Goal: Task Accomplishment & Management: Manage account settings

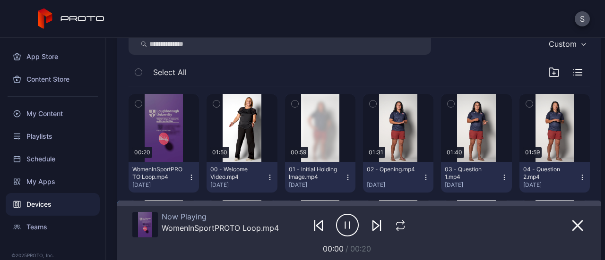
scroll to position [140, 0]
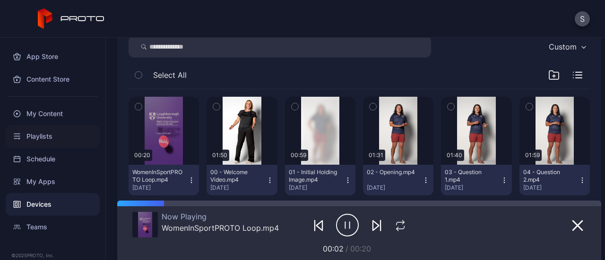
click at [43, 136] on div "Playlists" at bounding box center [53, 136] width 94 height 23
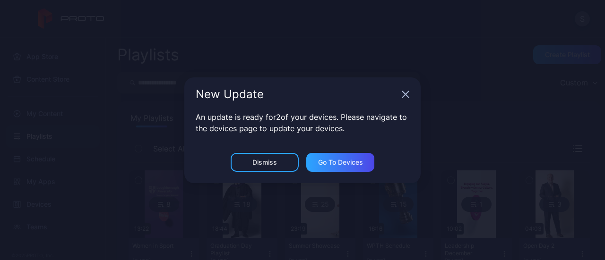
click at [401, 99] on div "New Update" at bounding box center [302, 95] width 236 height 34
click at [409, 95] on div "New Update" at bounding box center [302, 95] width 236 height 34
click at [404, 94] on icon "button" at bounding box center [406, 95] width 8 height 8
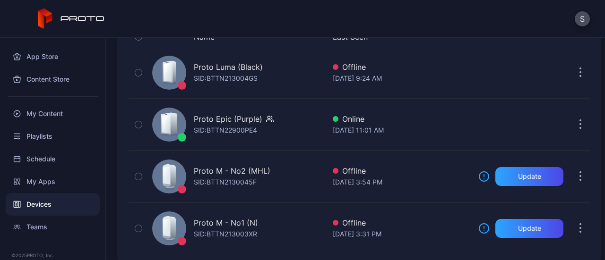
scroll to position [124, 0]
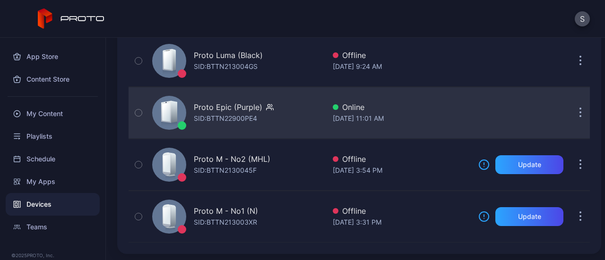
click at [315, 115] on div "Proto Epic (Purple) SID: BTTN22900PE4" at bounding box center [236, 112] width 177 height 47
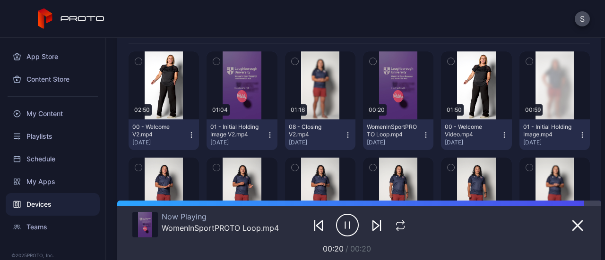
scroll to position [189, 0]
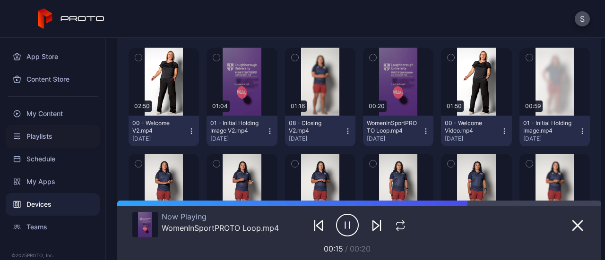
click at [51, 140] on div "Playlists" at bounding box center [53, 136] width 94 height 23
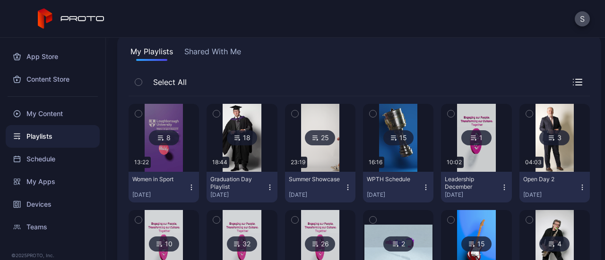
scroll to position [70, 0]
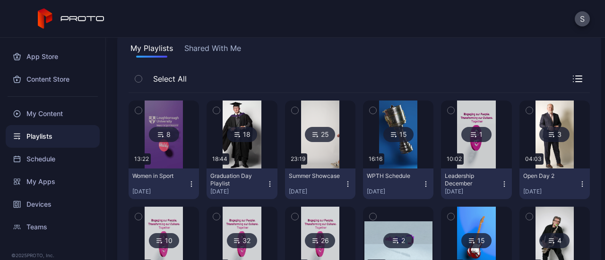
click at [174, 182] on div "Women in Sport [DATE]" at bounding box center [159, 184] width 55 height 23
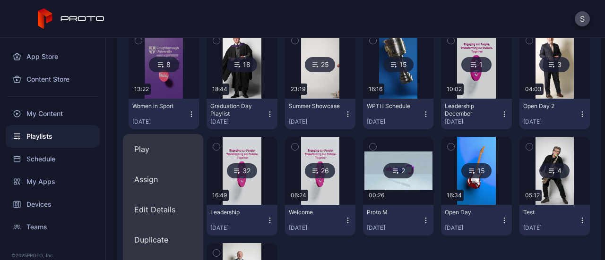
scroll to position [140, 0]
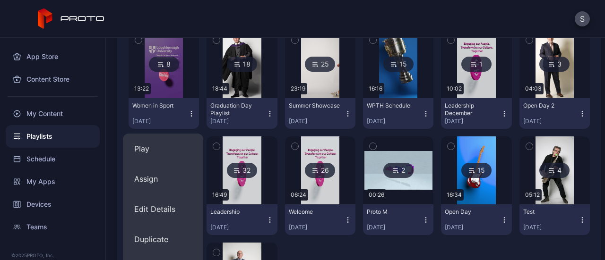
click at [165, 63] on div "8" at bounding box center [164, 64] width 30 height 15
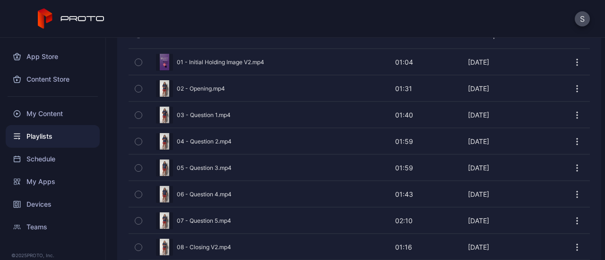
scroll to position [250, 0]
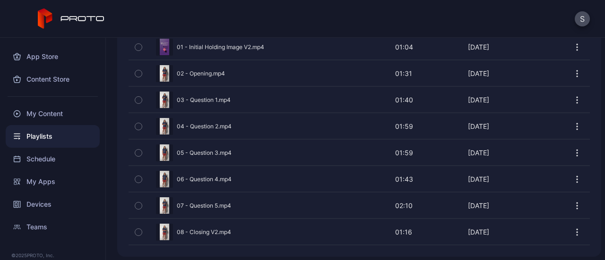
click at [277, 50] on div "Preview" at bounding box center [359, 47] width 461 height 25
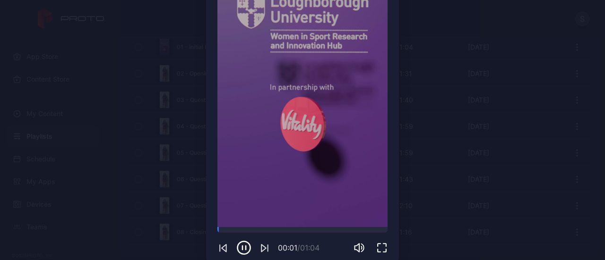
scroll to position [126, 0]
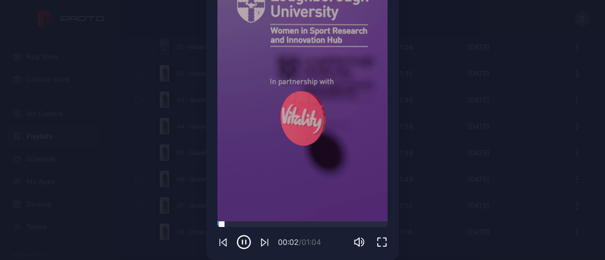
click at [291, 225] on div at bounding box center [302, 225] width 170 height 6
click at [319, 222] on div at bounding box center [302, 225] width 170 height 6
click at [356, 224] on div at bounding box center [302, 225] width 170 height 6
click at [378, 221] on div "Sorry, your browser doesn‘t support embedded videos" at bounding box center [302, 70] width 170 height 303
click at [377, 225] on div at bounding box center [302, 225] width 170 height 6
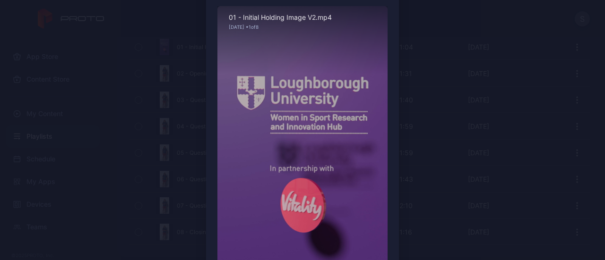
scroll to position [0, 0]
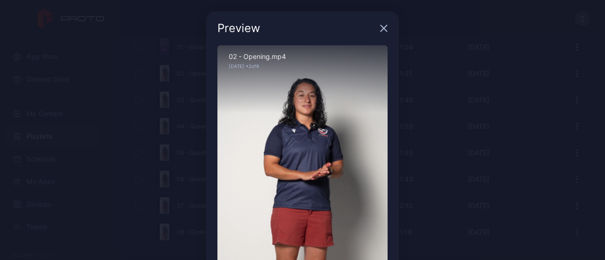
click at [381, 26] on icon "button" at bounding box center [384, 29] width 6 height 6
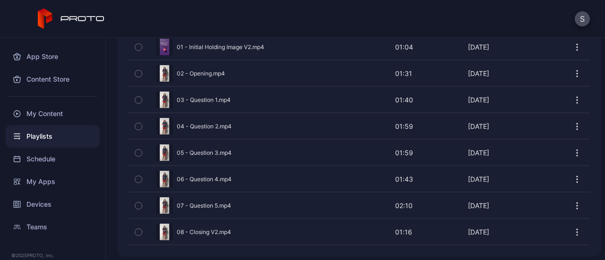
scroll to position [169, 0]
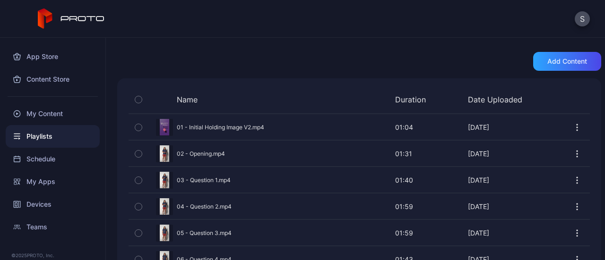
click at [46, 141] on div "Playlists" at bounding box center [53, 136] width 94 height 23
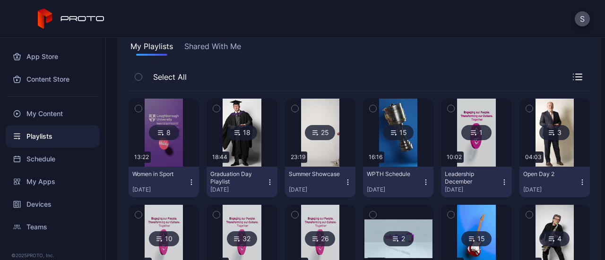
scroll to position [67, 0]
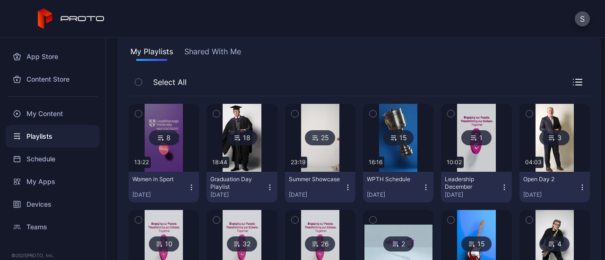
click at [168, 133] on div "8" at bounding box center [164, 137] width 30 height 15
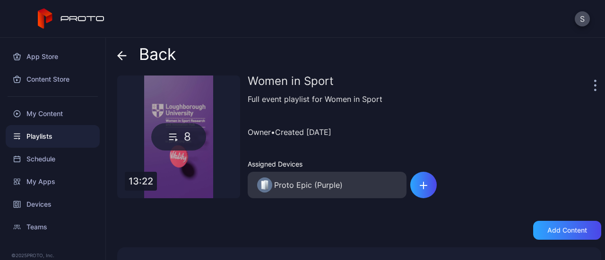
click at [124, 51] on span at bounding box center [124, 54] width 14 height 18
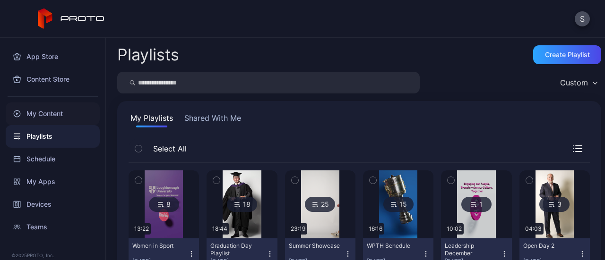
scroll to position [67, 0]
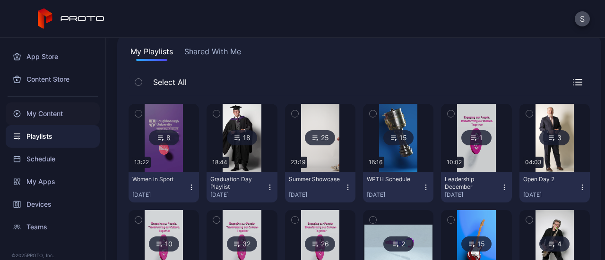
click at [45, 111] on div "My Content" at bounding box center [53, 114] width 94 height 23
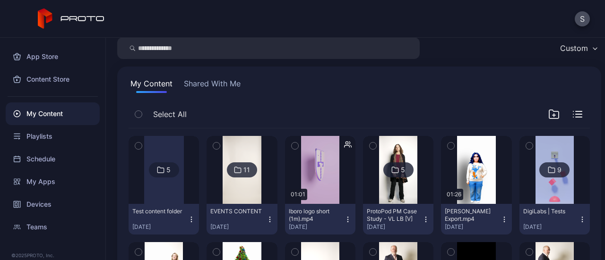
scroll to position [26, 0]
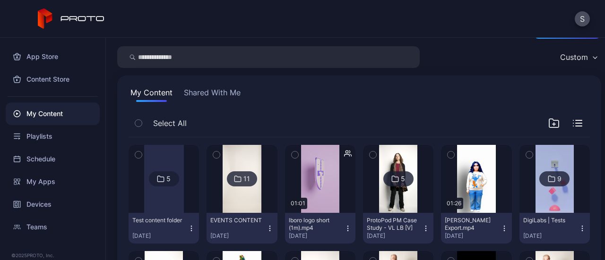
click at [209, 94] on button "Shared With Me" at bounding box center [212, 94] width 61 height 15
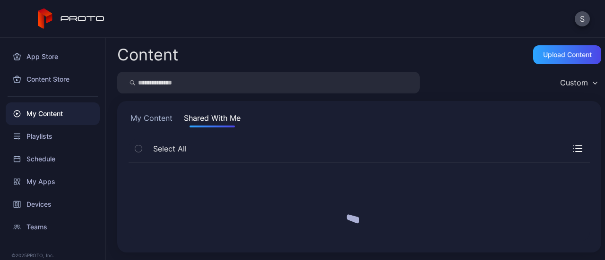
scroll to position [0, 0]
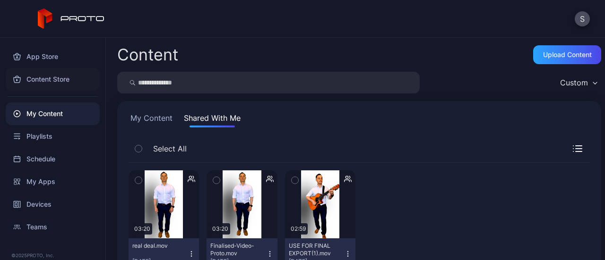
click at [61, 82] on div "Content Store" at bounding box center [53, 79] width 94 height 23
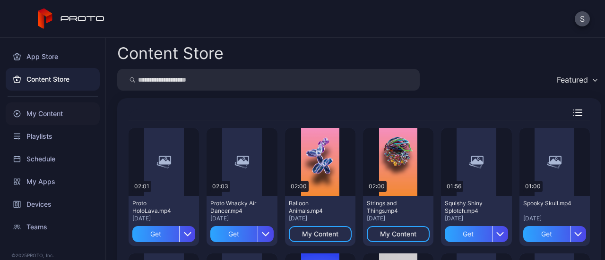
click at [59, 114] on div "My Content" at bounding box center [53, 114] width 94 height 23
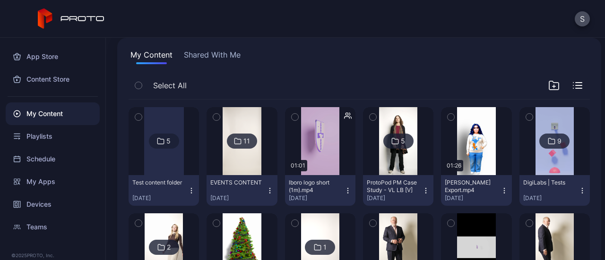
scroll to position [64, 0]
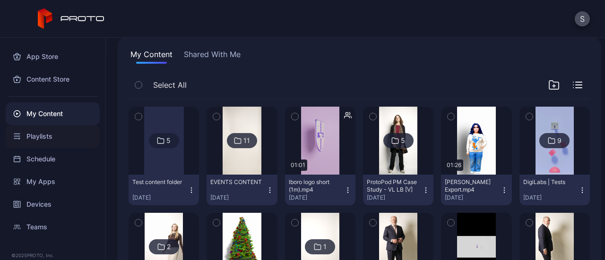
click at [69, 139] on div "Playlists" at bounding box center [53, 136] width 94 height 23
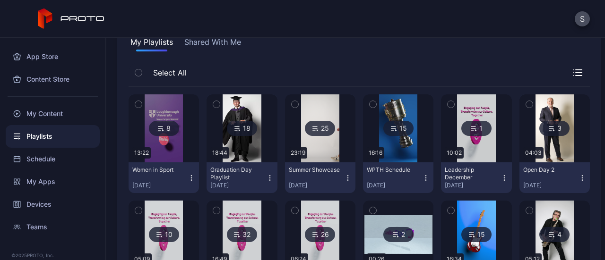
scroll to position [77, 0]
click at [49, 156] on div "Schedule" at bounding box center [53, 159] width 94 height 23
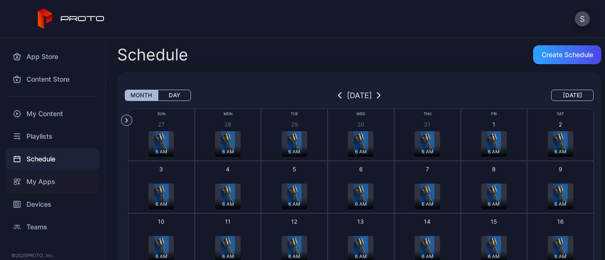
click at [50, 183] on div "My Apps" at bounding box center [53, 182] width 94 height 23
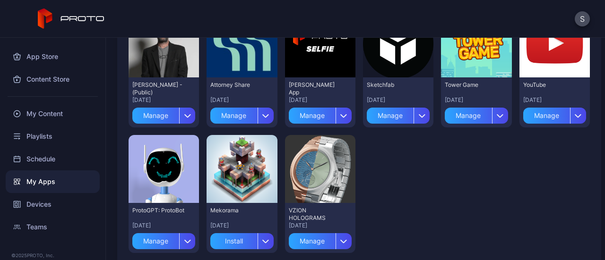
scroll to position [130, 0]
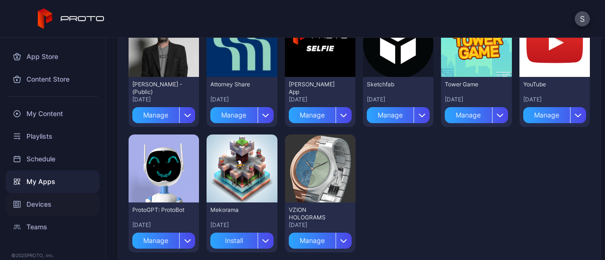
click at [42, 203] on div "Devices" at bounding box center [53, 204] width 94 height 23
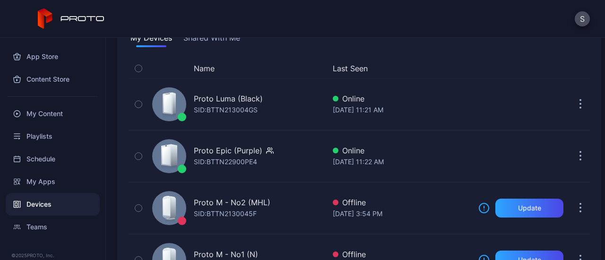
scroll to position [91, 0]
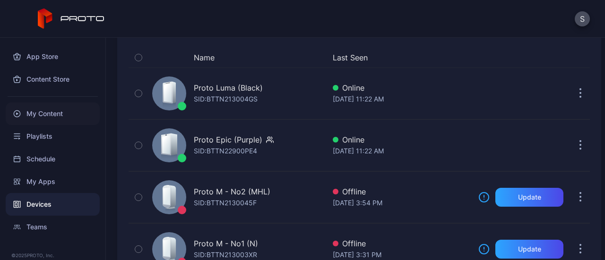
click at [41, 119] on div "My Content" at bounding box center [53, 114] width 94 height 23
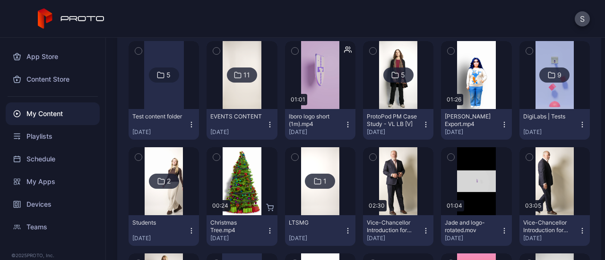
scroll to position [138, 0]
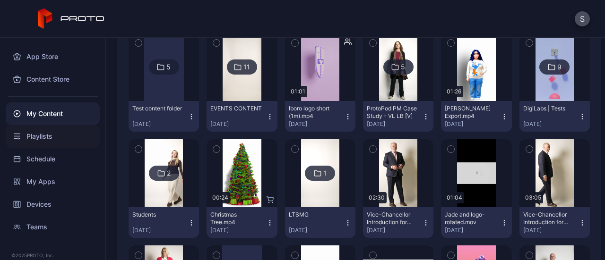
click at [61, 144] on div "Playlists" at bounding box center [53, 136] width 94 height 23
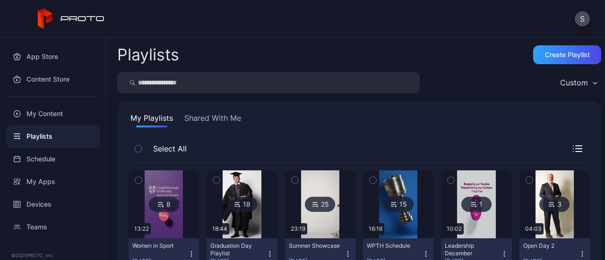
scroll to position [47, 0]
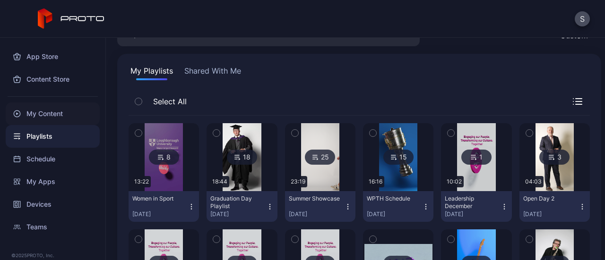
click at [55, 115] on div "My Content" at bounding box center [53, 114] width 94 height 23
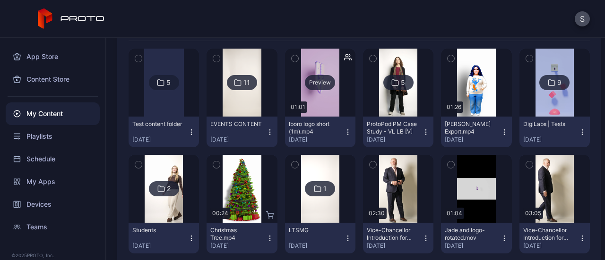
scroll to position [123, 0]
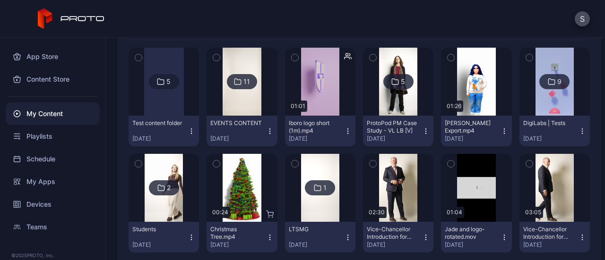
click at [243, 83] on div "11" at bounding box center [246, 82] width 7 height 9
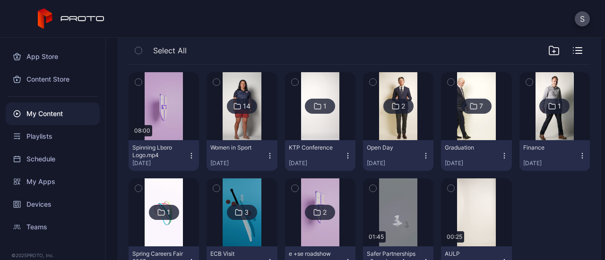
scroll to position [114, 0]
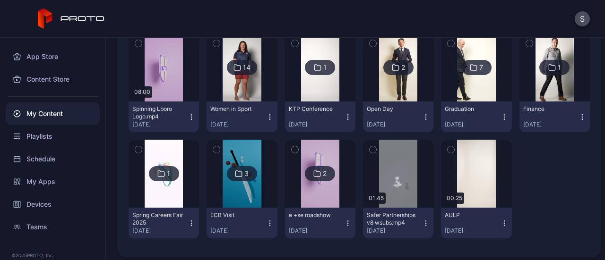
click at [243, 65] on div "14" at bounding box center [247, 67] width 8 height 9
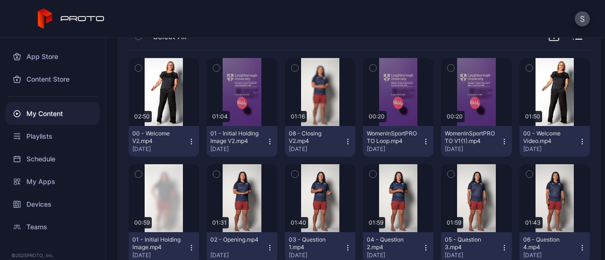
scroll to position [106, 0]
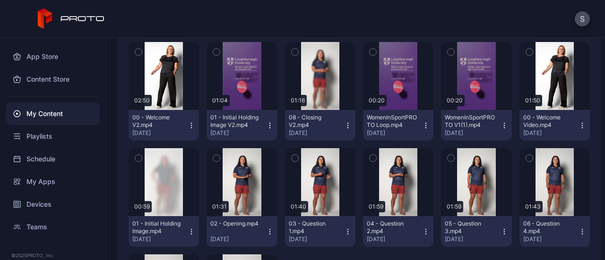
click at [190, 125] on icon "button" at bounding box center [192, 126] width 8 height 8
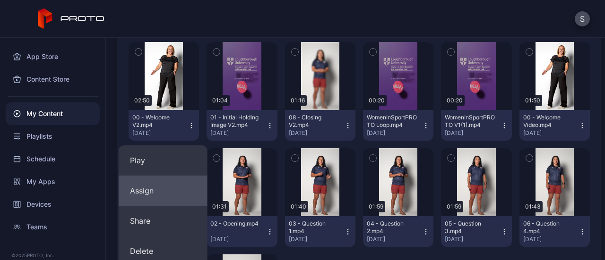
scroll to position [150, 0]
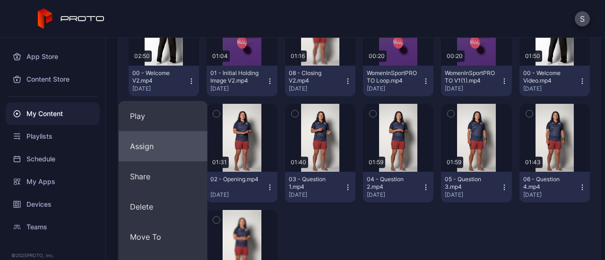
click at [163, 204] on button "Delete" at bounding box center [163, 207] width 89 height 30
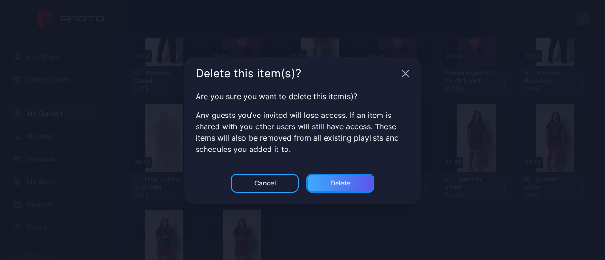
click at [351, 187] on div "Delete" at bounding box center [340, 183] width 68 height 19
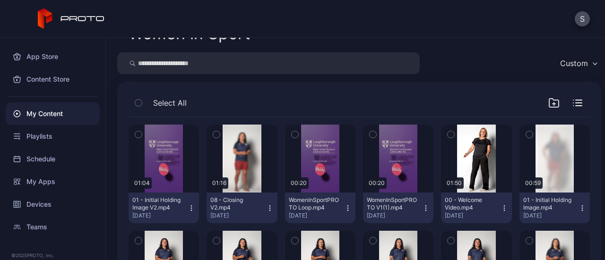
scroll to position [24, 0]
click at [268, 208] on icon "button" at bounding box center [270, 208] width 8 height 8
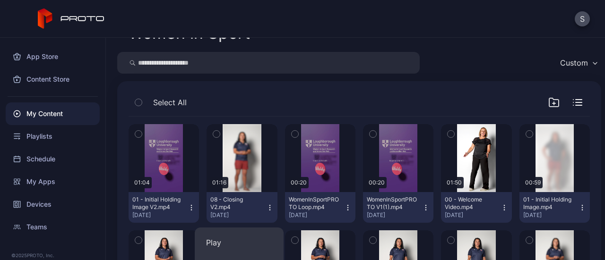
click at [268, 208] on icon "button" at bounding box center [270, 208] width 8 height 8
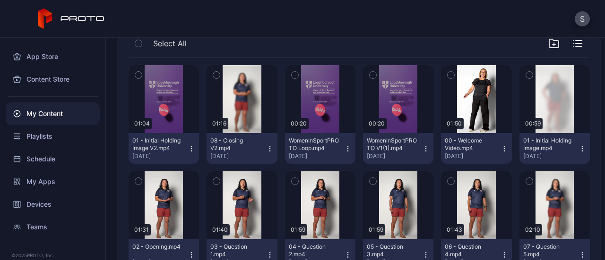
scroll to position [104, 0]
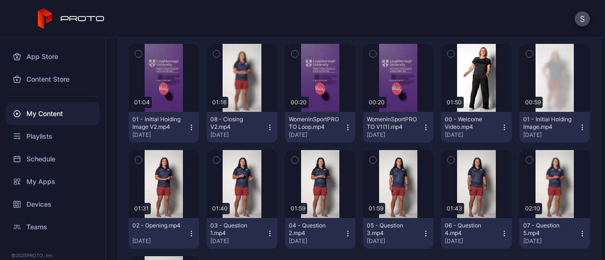
click at [265, 134] on button "08 - Closing V2.mp4 [DATE]" at bounding box center [242, 127] width 70 height 31
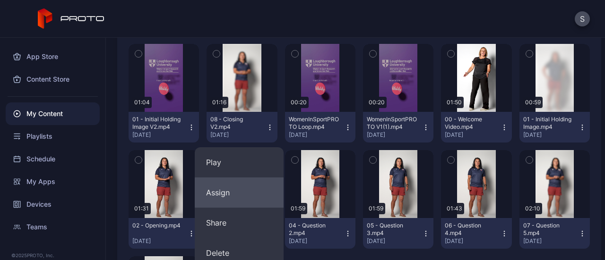
scroll to position [165, 0]
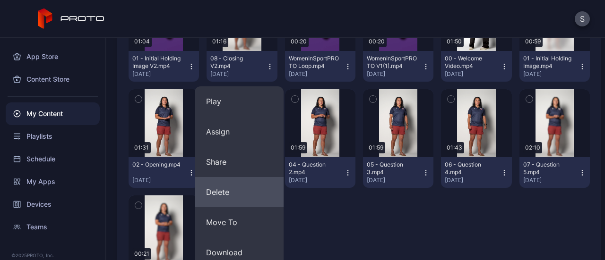
click at [227, 192] on button "Delete" at bounding box center [239, 192] width 89 height 30
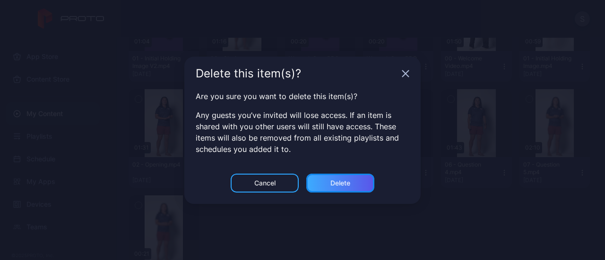
click at [333, 189] on div "Delete" at bounding box center [340, 183] width 68 height 19
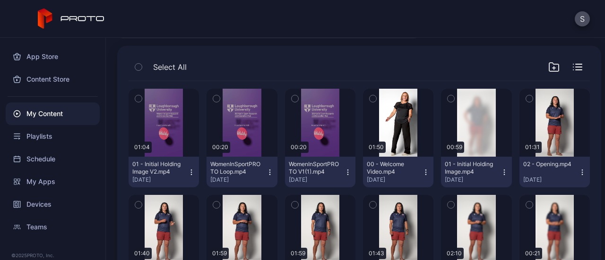
scroll to position [65, 0]
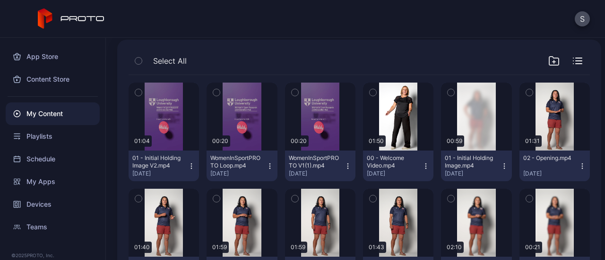
click at [266, 169] on icon "button" at bounding box center [270, 167] width 8 height 8
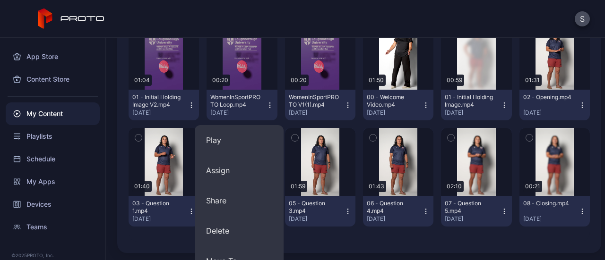
scroll to position [126, 0]
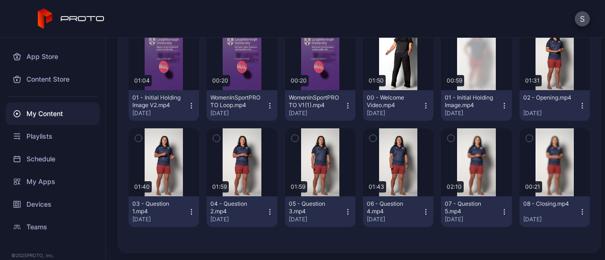
click at [145, 247] on div "Preview 01:04 01 - Initial Holding Image V2.mp4 [DATE] Preview 00:20 WomenInSpo…" at bounding box center [359, 128] width 477 height 243
click at [37, 137] on div "Playlists" at bounding box center [53, 136] width 94 height 23
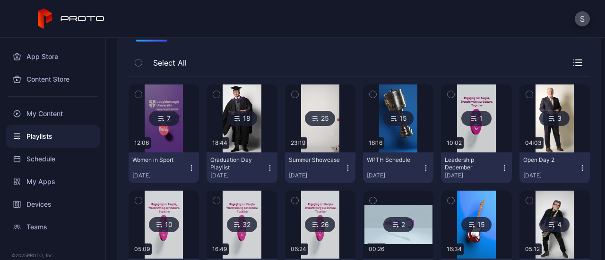
scroll to position [78, 0]
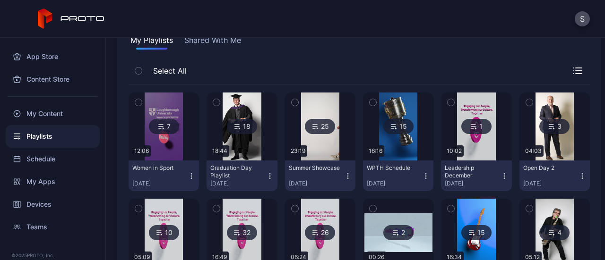
click at [166, 123] on div "7" at bounding box center [164, 126] width 30 height 15
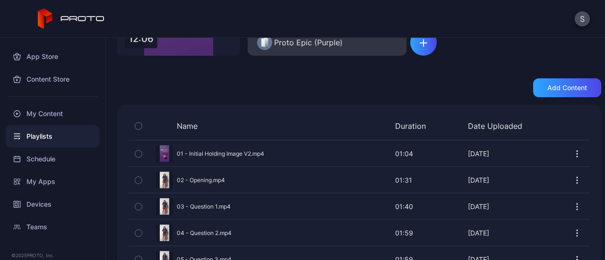
scroll to position [142, 0]
click at [541, 95] on div "Add content" at bounding box center [567, 88] width 68 height 19
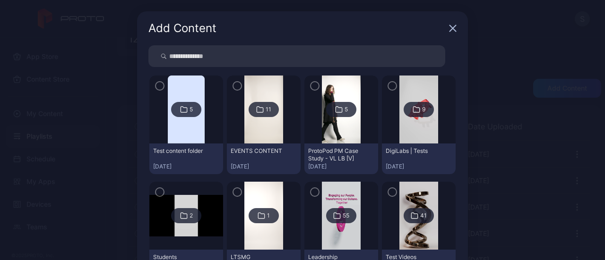
click at [273, 119] on img at bounding box center [263, 110] width 38 height 68
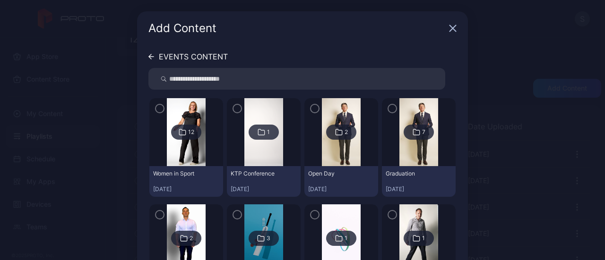
drag, startPoint x: 151, startPoint y: 83, endPoint x: 183, endPoint y: 79, distance: 32.4
click at [183, 79] on div at bounding box center [296, 79] width 297 height 22
click at [179, 138] on icon at bounding box center [183, 132] width 8 height 11
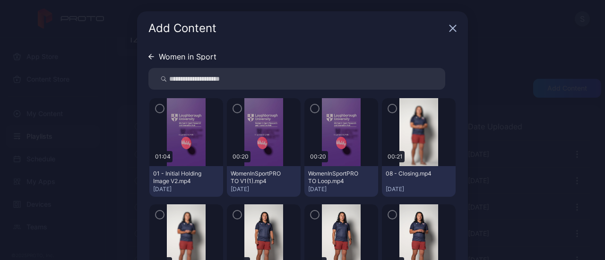
click at [389, 108] on icon "button" at bounding box center [393, 109] width 8 height 10
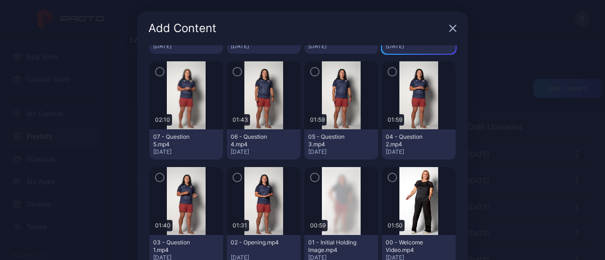
scroll to position [78, 0]
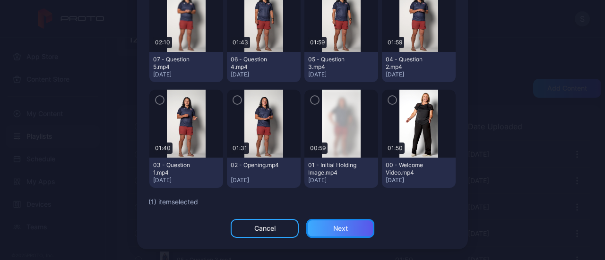
click at [337, 226] on div "Next" at bounding box center [340, 229] width 15 height 8
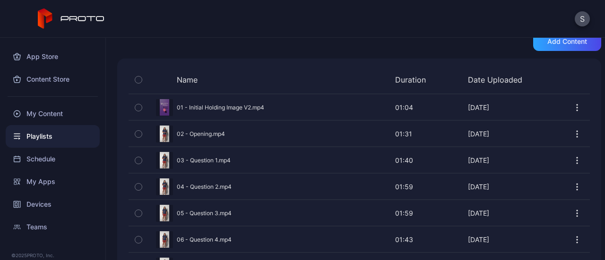
scroll to position [188, 0]
click at [563, 49] on div "Add content" at bounding box center [567, 42] width 68 height 19
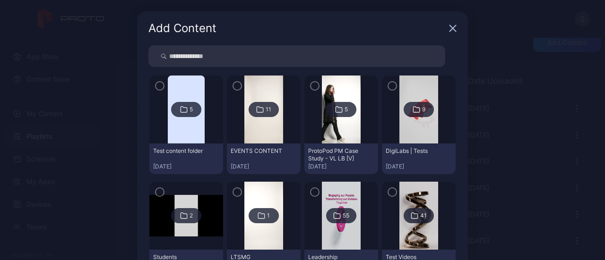
click at [408, 118] on img at bounding box center [418, 110] width 38 height 68
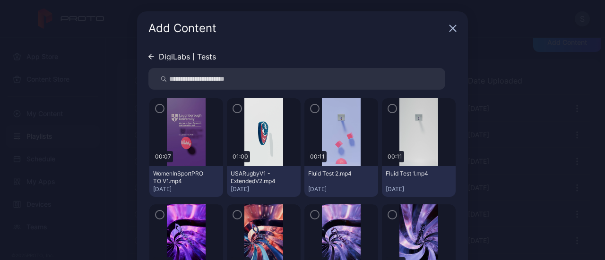
click at [234, 108] on icon "button" at bounding box center [238, 109] width 8 height 10
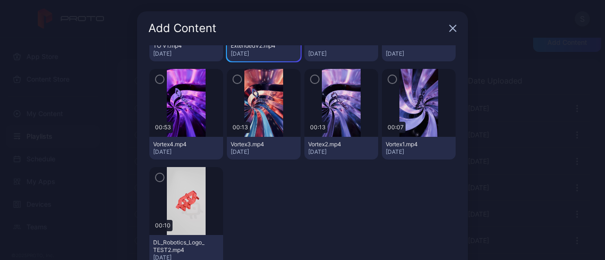
scroll to position [78, 0]
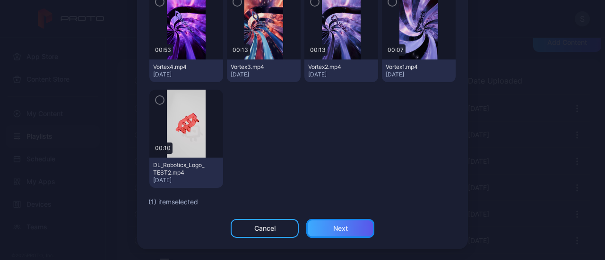
click at [319, 226] on div "Next" at bounding box center [340, 228] width 68 height 19
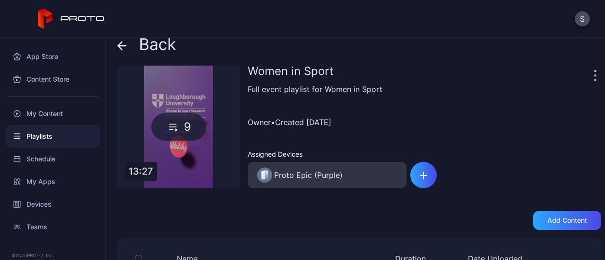
scroll to position [9, 0]
click at [49, 117] on div "My Content" at bounding box center [53, 114] width 94 height 23
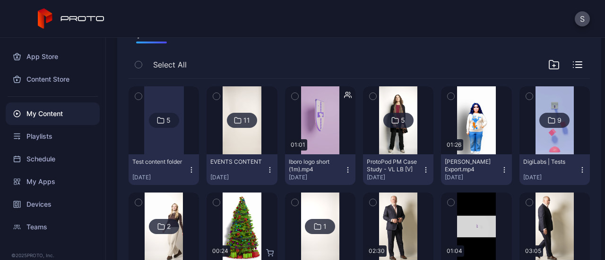
scroll to position [91, 0]
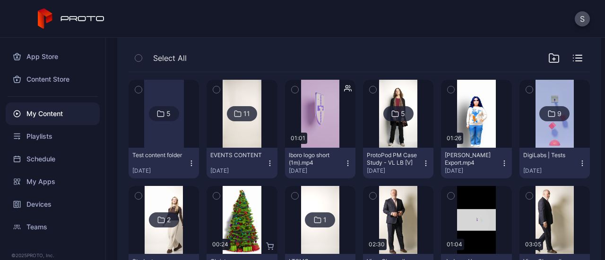
click at [247, 115] on div "11" at bounding box center [246, 114] width 7 height 9
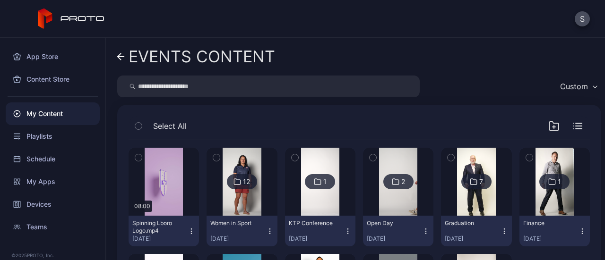
click at [243, 178] on div "12" at bounding box center [246, 182] width 7 height 9
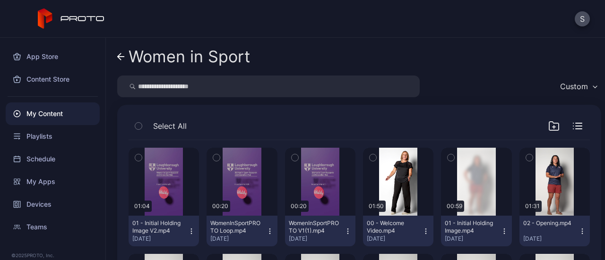
click at [120, 57] on icon at bounding box center [121, 57] width 8 height 8
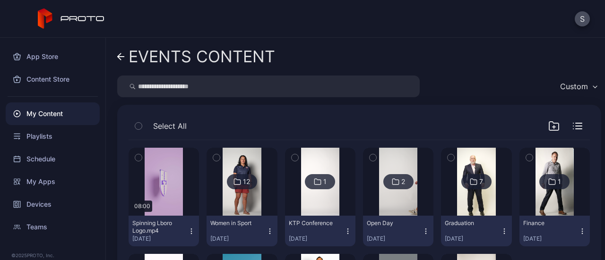
click at [121, 57] on icon at bounding box center [121, 57] width 8 height 8
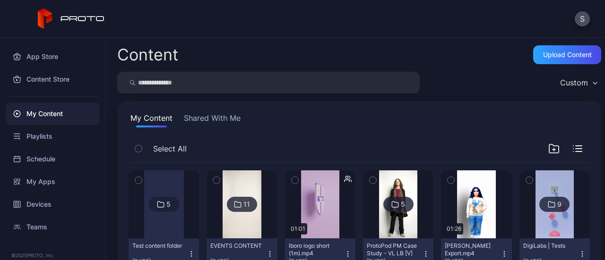
scroll to position [91, 0]
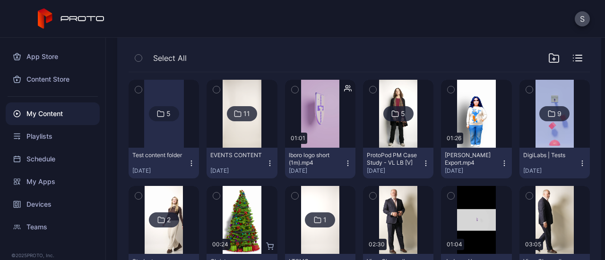
click at [545, 154] on div "DigiLabs | Tests" at bounding box center [549, 156] width 52 height 8
click at [552, 115] on div "9" at bounding box center [554, 113] width 30 height 15
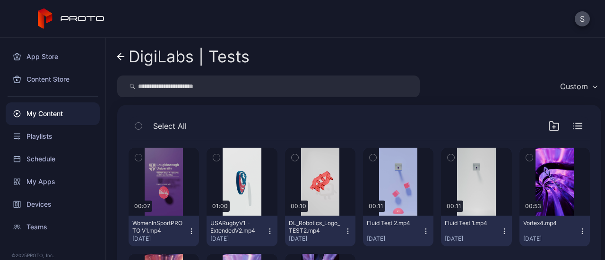
click at [267, 230] on icon "button" at bounding box center [270, 232] width 8 height 8
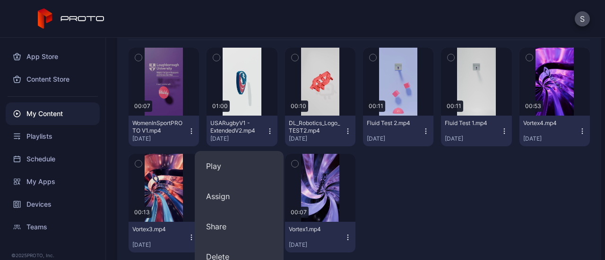
scroll to position [105, 0]
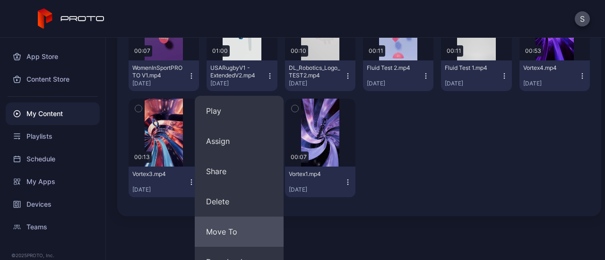
click at [236, 237] on button "Move To" at bounding box center [239, 232] width 89 height 30
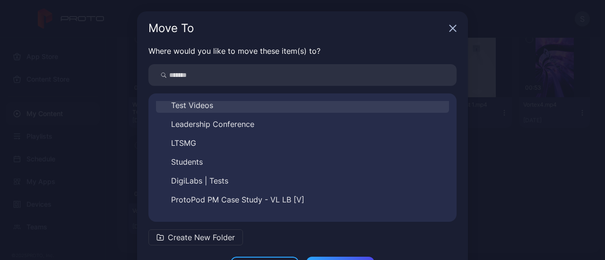
scroll to position [110, 0]
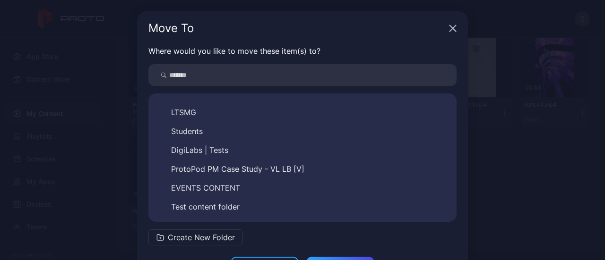
click at [232, 188] on span "EVENTS CONTENT" at bounding box center [205, 187] width 69 height 11
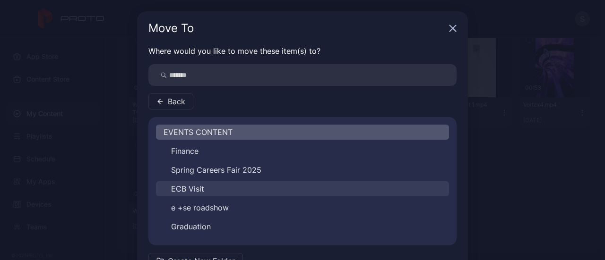
scroll to position [53, 0]
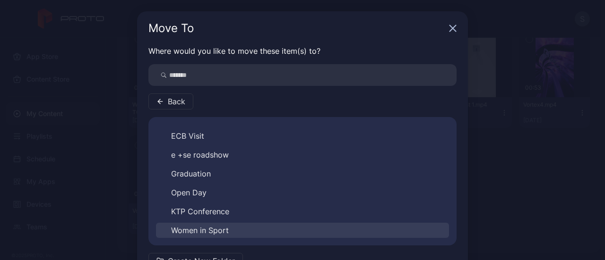
click at [212, 231] on span "Women in Sport" at bounding box center [200, 230] width 58 height 11
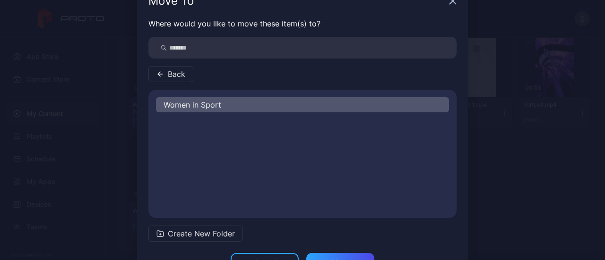
scroll to position [61, 0]
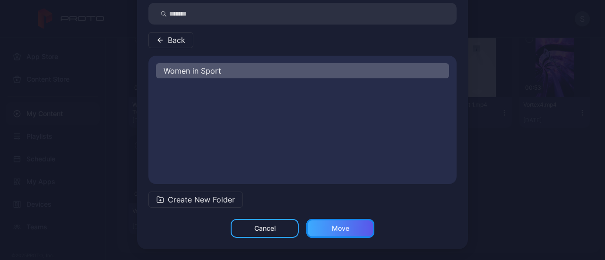
click at [341, 230] on div "Move" at bounding box center [340, 229] width 17 height 8
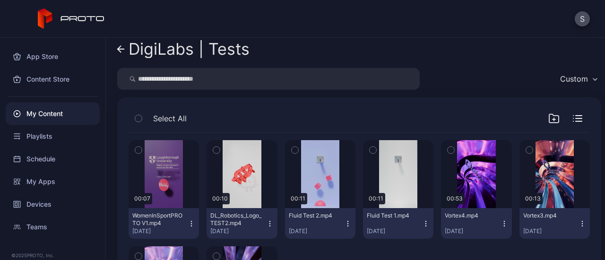
scroll to position [6, 0]
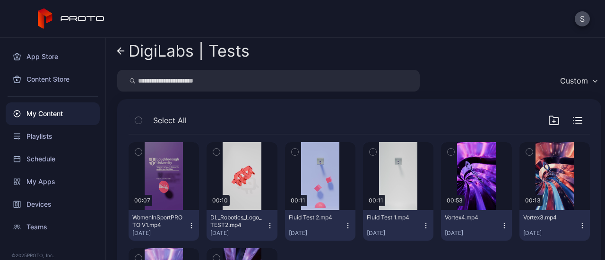
click at [118, 51] on icon at bounding box center [119, 51] width 3 height 7
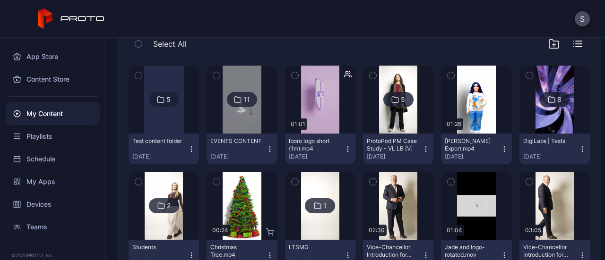
scroll to position [106, 0]
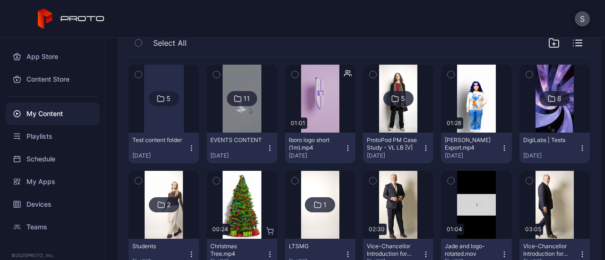
click at [244, 122] on img at bounding box center [242, 99] width 38 height 68
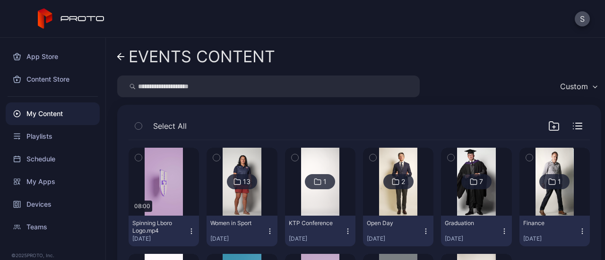
click at [246, 203] on img at bounding box center [242, 182] width 38 height 68
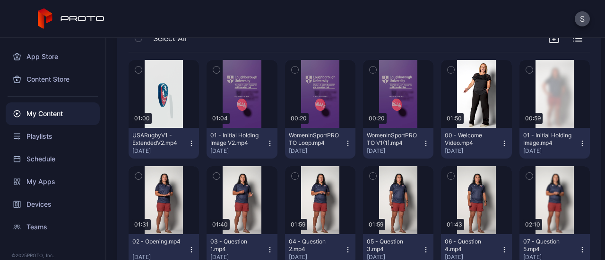
scroll to position [86, 0]
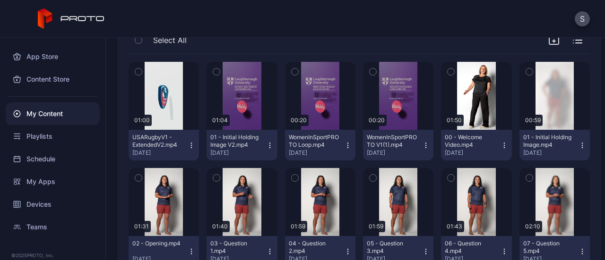
click at [422, 145] on icon "button" at bounding box center [426, 146] width 8 height 8
click at [430, 141] on div "Preview 01:00 USARugbyV1 - ExtendedV2.mp4 [DATE] Preview 01:04 01 - Initial Hol…" at bounding box center [359, 217] width 461 height 327
click at [390, 95] on div "Preview" at bounding box center [398, 95] width 30 height 15
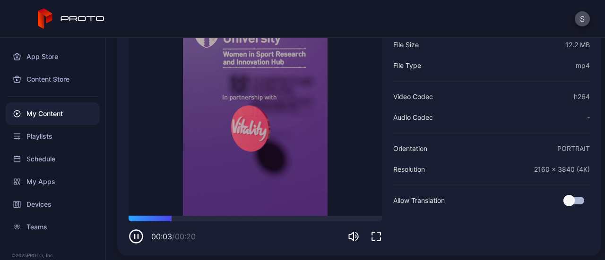
scroll to position [128, 0]
click at [133, 238] on icon "button" at bounding box center [136, 235] width 15 height 15
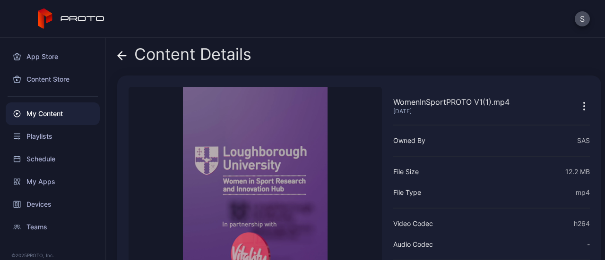
click at [122, 60] on icon at bounding box center [120, 56] width 4 height 8
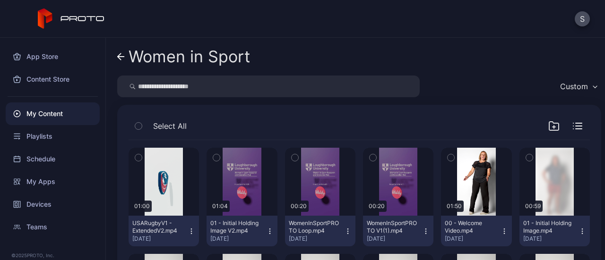
scroll to position [86, 0]
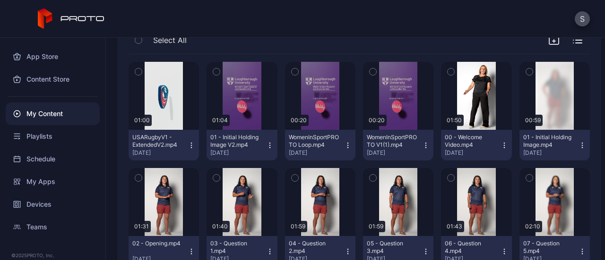
click at [422, 145] on icon "button" at bounding box center [426, 146] width 8 height 8
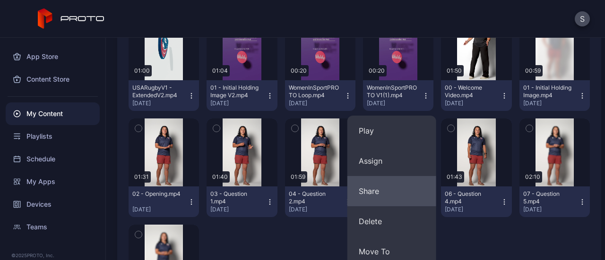
scroll to position [136, 0]
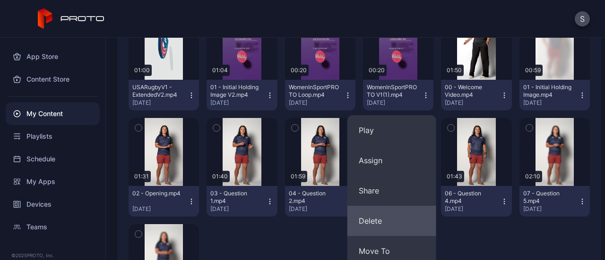
click at [389, 231] on button "Delete" at bounding box center [391, 221] width 89 height 30
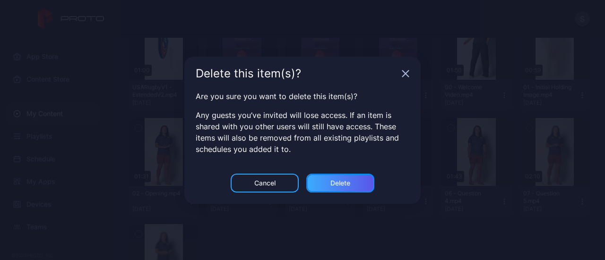
click at [343, 187] on div "Delete" at bounding box center [340, 183] width 68 height 19
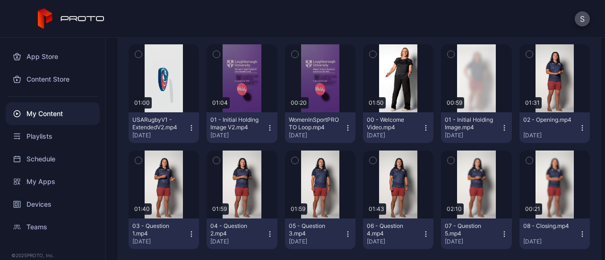
scroll to position [104, 0]
click at [58, 203] on div "Devices" at bounding box center [53, 204] width 94 height 23
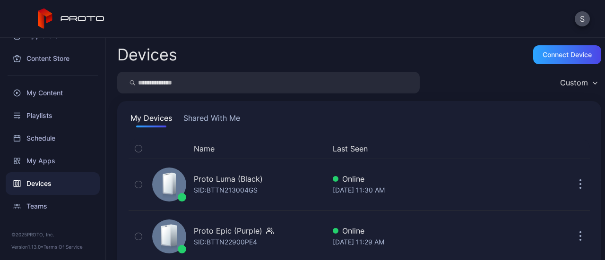
scroll to position [56, 0]
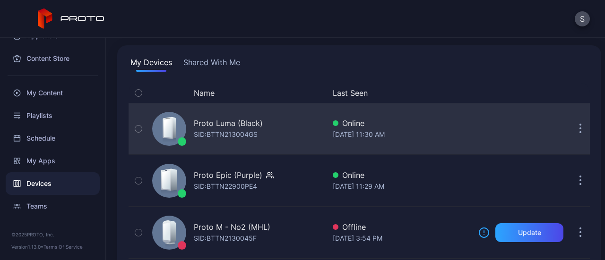
click at [327, 130] on div "Proto Luma (Black) SID: BTTN213004GS Online [DATE] 11:30 AM" at bounding box center [359, 128] width 461 height 47
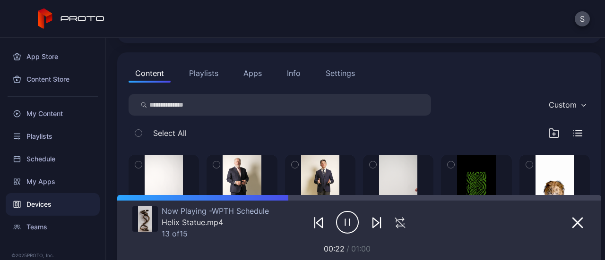
scroll to position [84, 0]
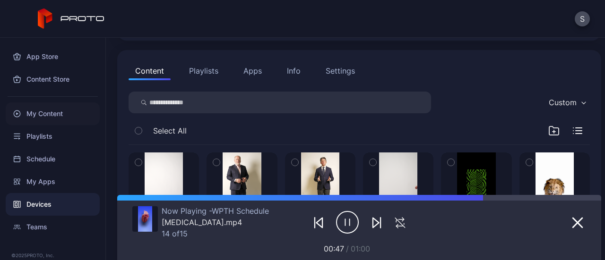
click at [56, 116] on div "My Content" at bounding box center [53, 114] width 94 height 23
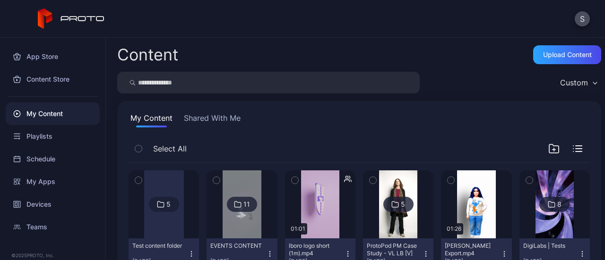
scroll to position [69, 0]
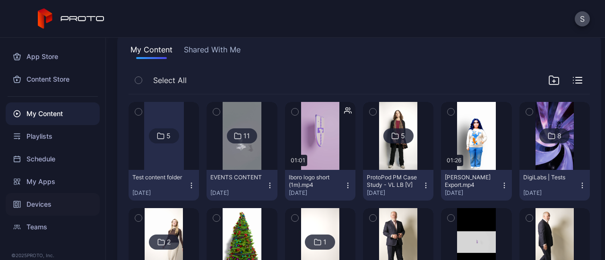
click at [47, 206] on div "Devices" at bounding box center [53, 204] width 94 height 23
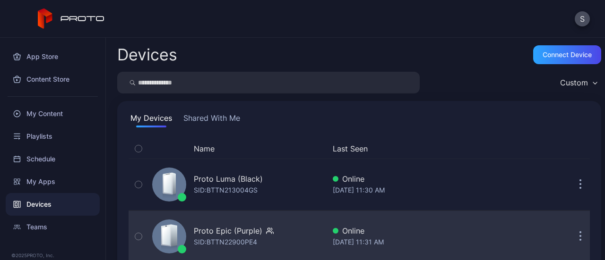
click at [249, 241] on div "SID: BTTN22900PE4" at bounding box center [225, 242] width 63 height 11
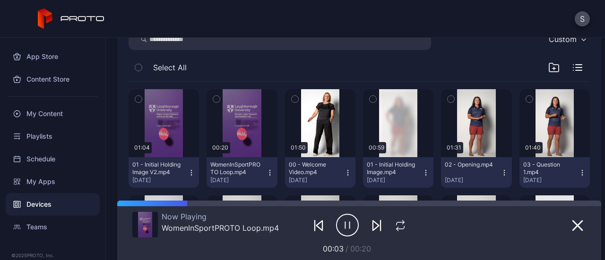
scroll to position [148, 0]
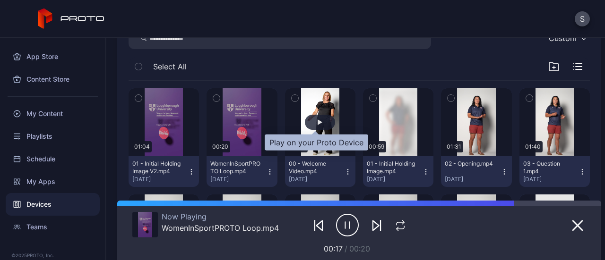
click at [317, 119] on div "button" at bounding box center [320, 122] width 30 height 15
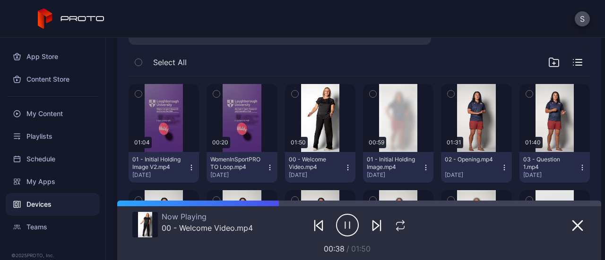
scroll to position [154, 0]
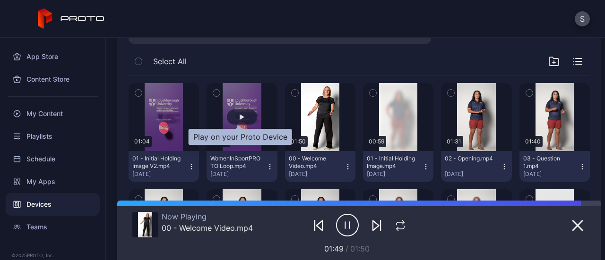
click at [243, 113] on div "button" at bounding box center [242, 117] width 30 height 15
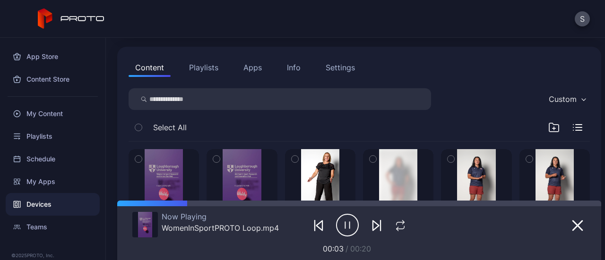
scroll to position [87, 0]
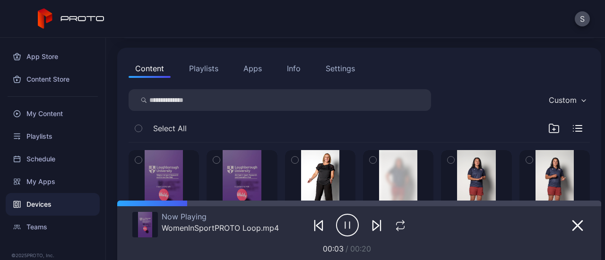
click at [202, 71] on button "Playlists" at bounding box center [203, 68] width 43 height 19
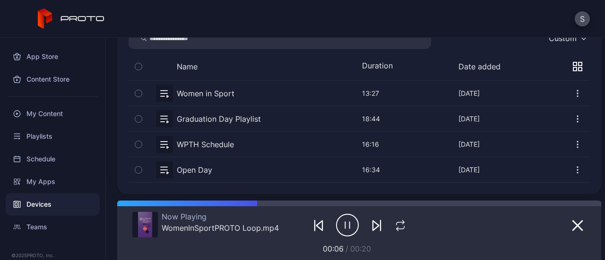
scroll to position [148, 0]
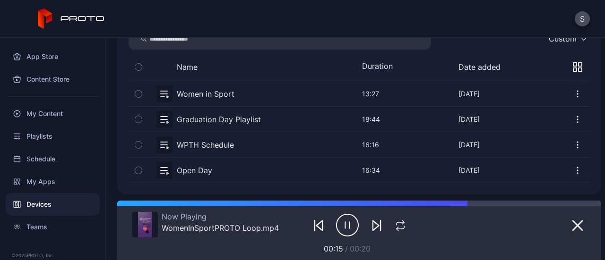
click at [573, 95] on icon "button" at bounding box center [577, 93] width 9 height 9
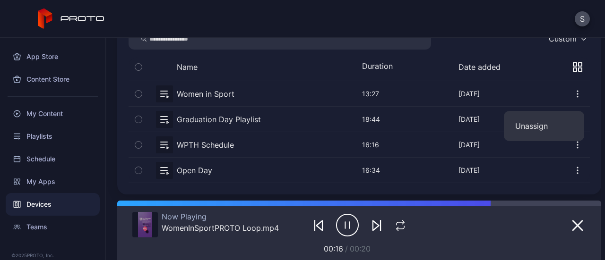
click at [573, 95] on icon "button" at bounding box center [577, 93] width 9 height 9
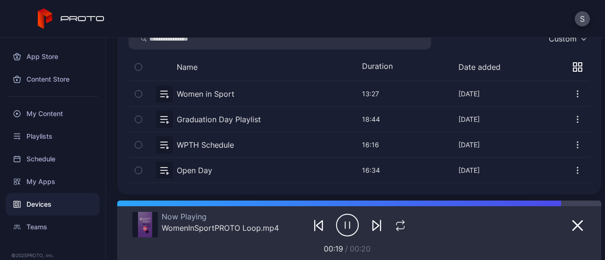
click at [223, 95] on button "button" at bounding box center [359, 93] width 461 height 25
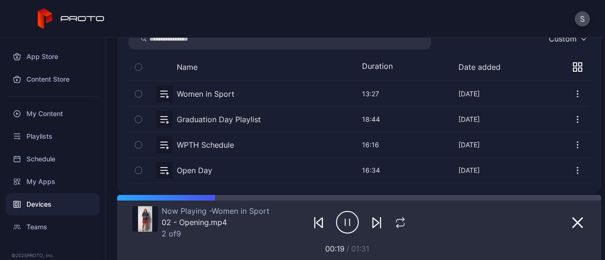
click at [373, 224] on icon "button" at bounding box center [376, 223] width 6 height 10
click at [372, 226] on icon "button" at bounding box center [376, 222] width 11 height 11
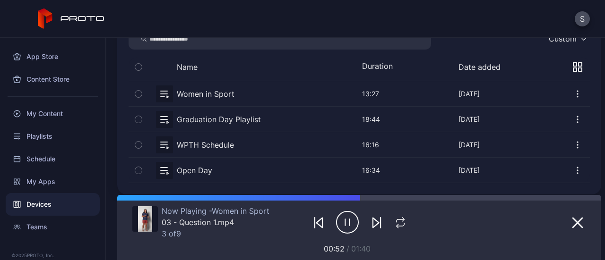
click at [373, 224] on icon "button" at bounding box center [376, 223] width 6 height 10
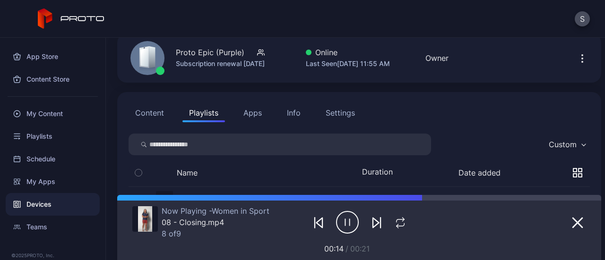
scroll to position [41, 0]
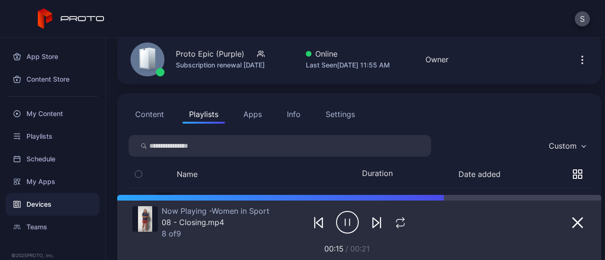
click at [152, 116] on button "Content" at bounding box center [150, 114] width 42 height 19
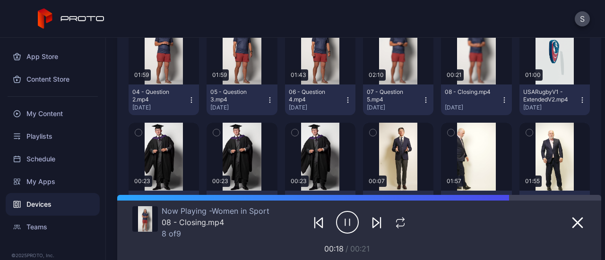
scroll to position [327, 0]
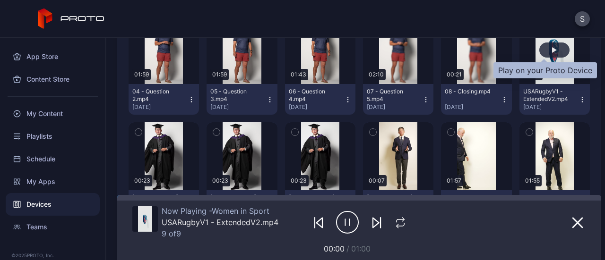
click at [541, 50] on div "button" at bounding box center [554, 50] width 30 height 15
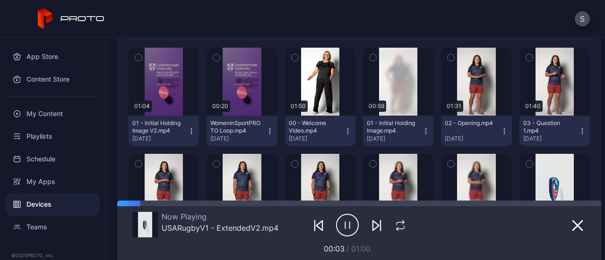
scroll to position [188, 0]
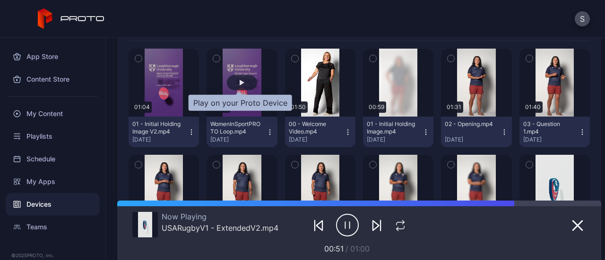
click at [240, 82] on div "button" at bounding box center [242, 83] width 5 height 6
